Goal: Information Seeking & Learning: Learn about a topic

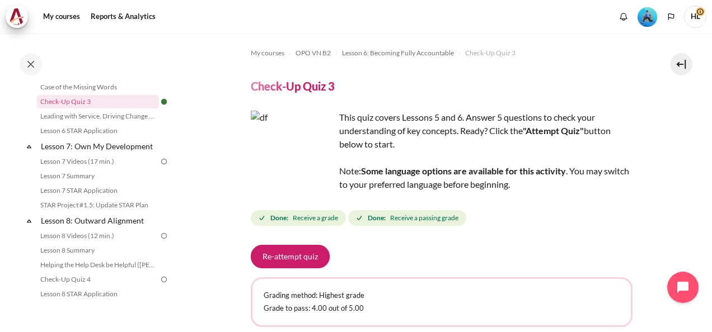
scroll to position [733, 0]
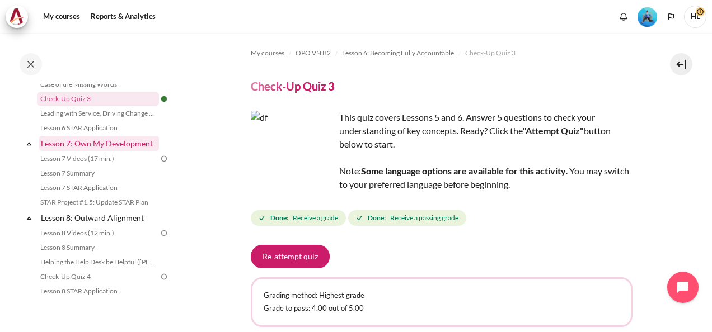
click at [127, 151] on link "Lesson 7: Own My Development" at bounding box center [99, 143] width 120 height 15
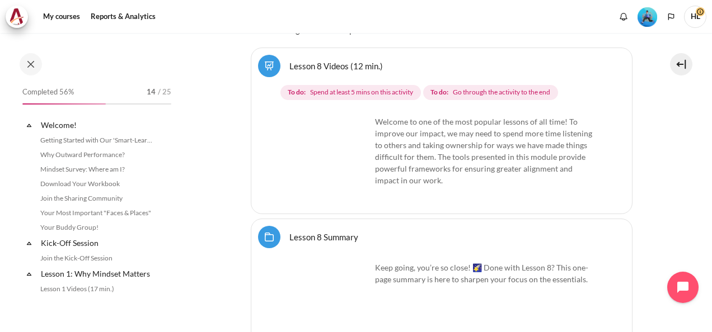
scroll to position [751, 0]
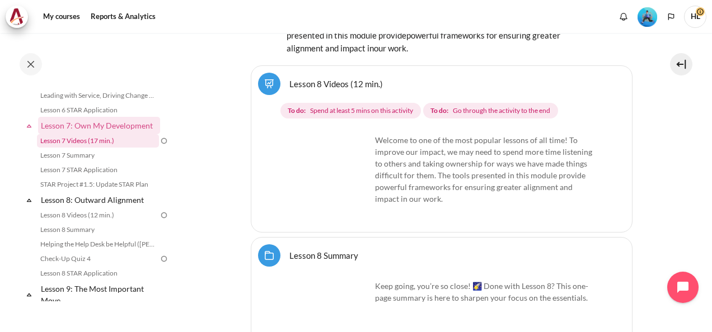
click at [103, 148] on link "Lesson 7 Videos (17 min.)" at bounding box center [98, 140] width 122 height 13
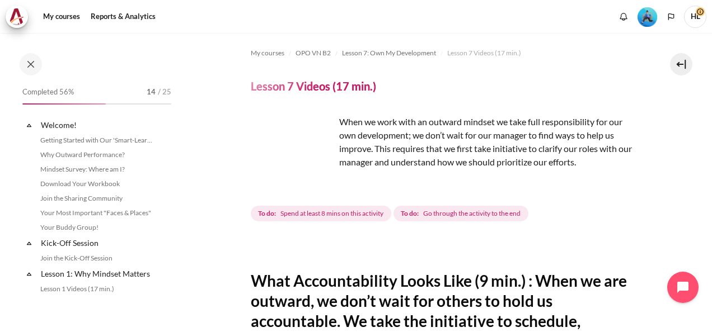
scroll to position [711, 0]
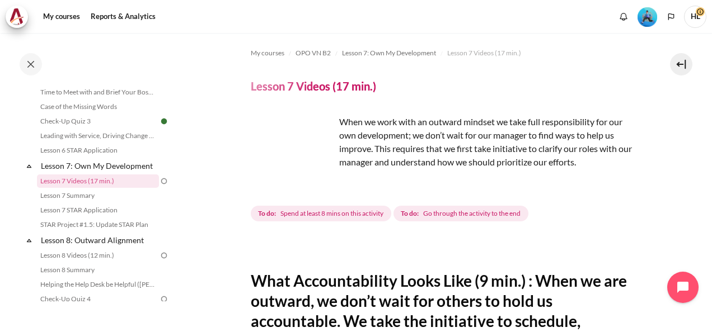
click at [479, 245] on div "Content" at bounding box center [442, 247] width 382 height 13
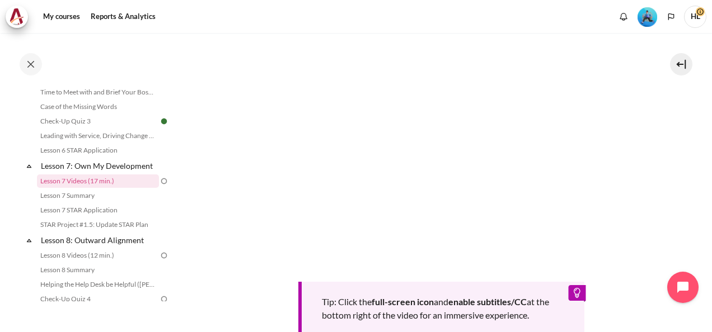
scroll to position [336, 0]
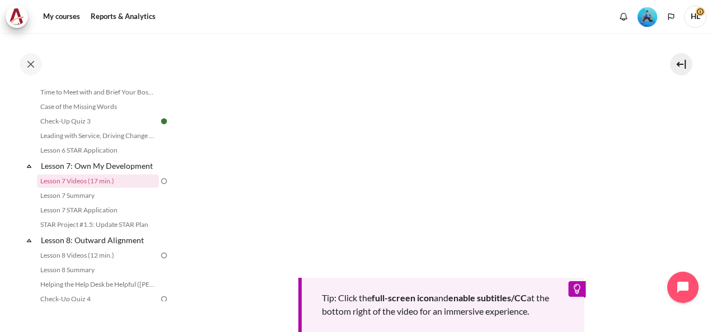
click at [450, 252] on div "Tip: Click the full-screen icon and enable subtitles/CC at the bottom right of …" at bounding box center [442, 185] width 382 height 299
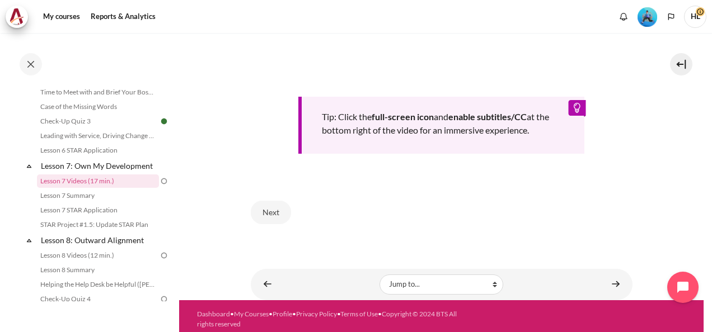
scroll to position [519, 0]
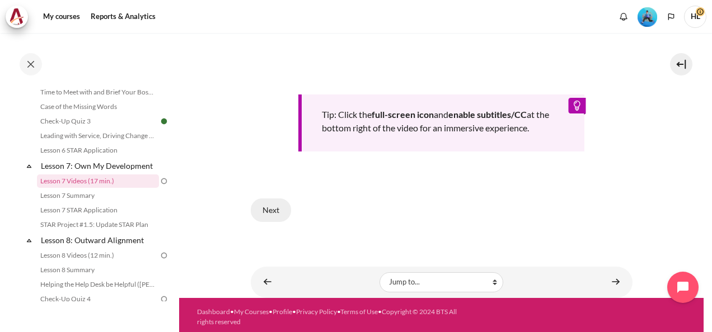
click at [260, 201] on button "Next" at bounding box center [271, 210] width 40 height 23
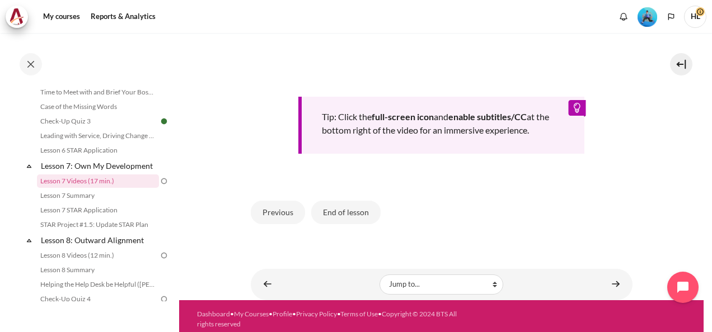
scroll to position [519, 0]
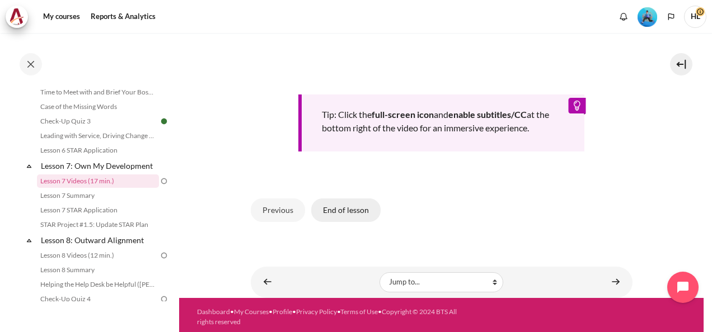
click at [357, 211] on button "End of lesson" at bounding box center [345, 210] width 69 height 23
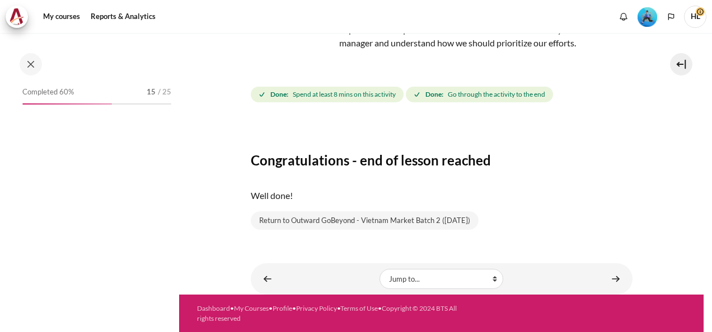
scroll to position [711, 0]
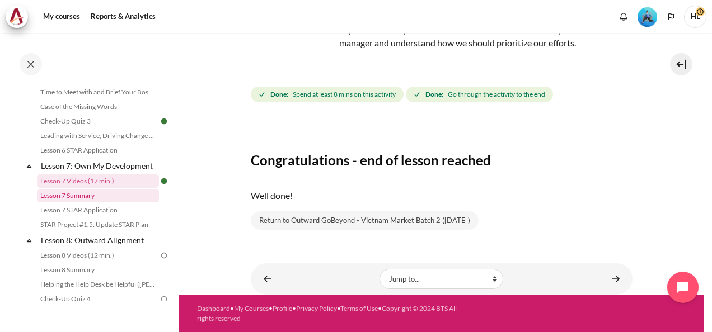
click at [104, 203] on link "Lesson 7 Summary" at bounding box center [98, 195] width 122 height 13
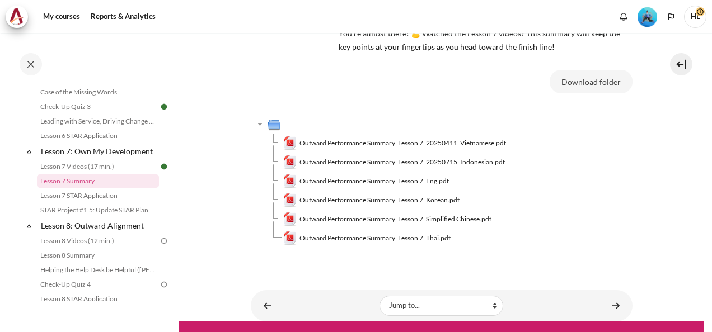
scroll to position [90, 0]
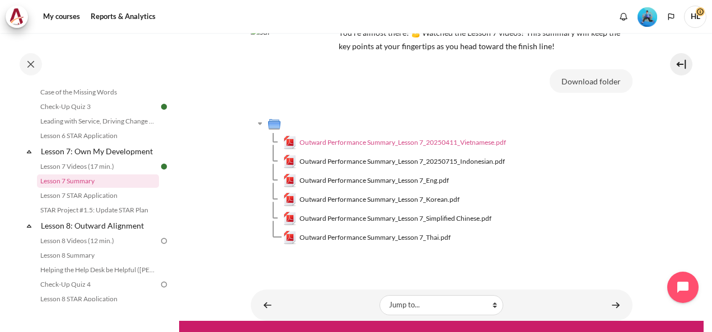
click at [488, 141] on span "Outward Performance Summary_Lesson 7_20250411_Vietnamese.pdf" at bounding box center [402, 143] width 206 height 10
click at [409, 180] on span "Outward Performance Summary_Lesson 7_Eng.pdf" at bounding box center [373, 181] width 149 height 10
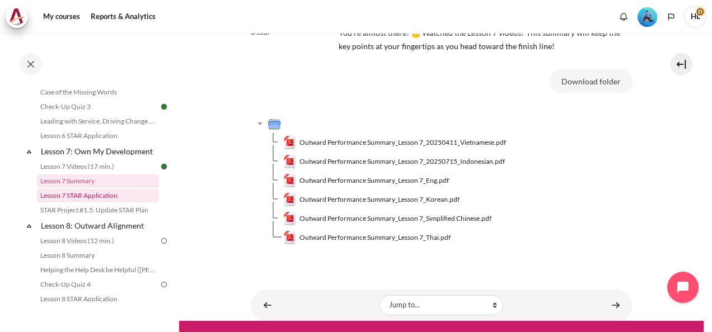
click at [123, 203] on link "Lesson 7 STAR Application" at bounding box center [98, 195] width 122 height 13
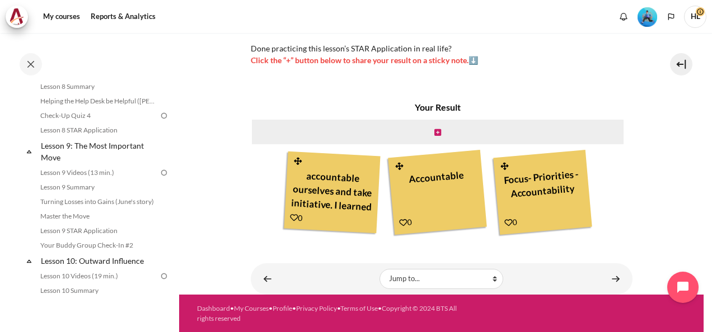
scroll to position [858, 0]
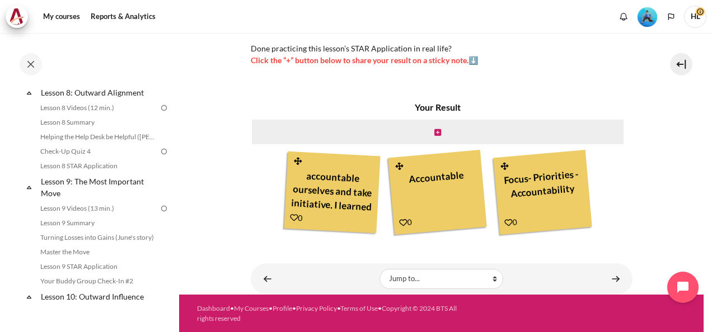
click at [159, 113] on img at bounding box center [164, 108] width 10 height 10
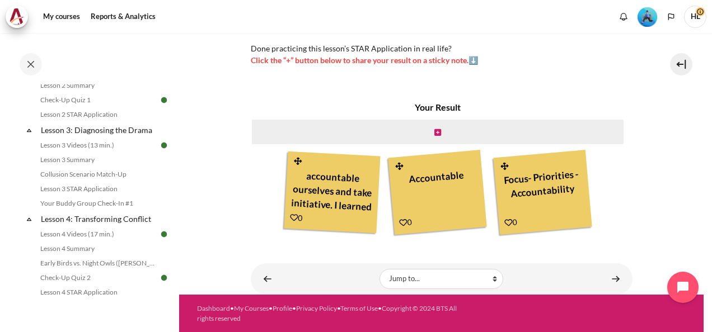
scroll to position [0, 0]
